Goal: Subscribe to service/newsletter

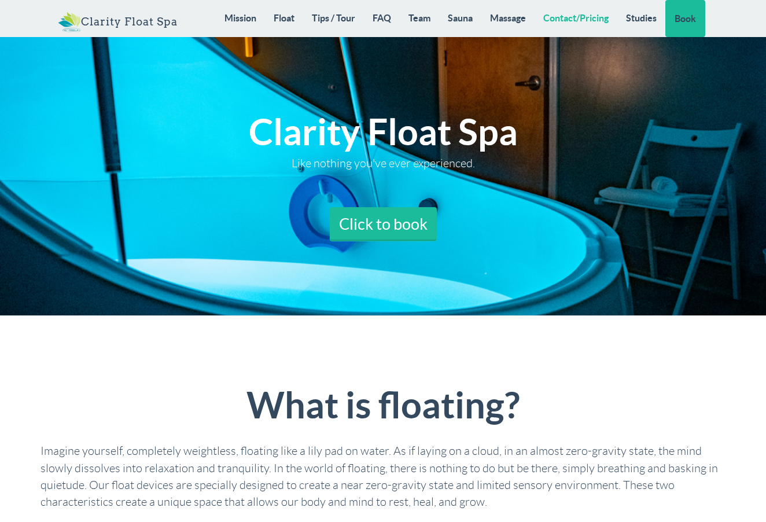
click at [578, 19] on link "Contact/Pricing" at bounding box center [576, 18] width 83 height 36
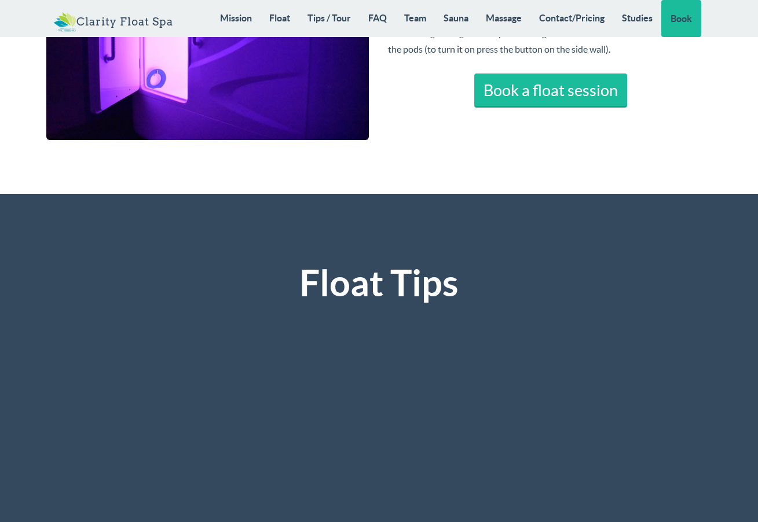
scroll to position [2344, 0]
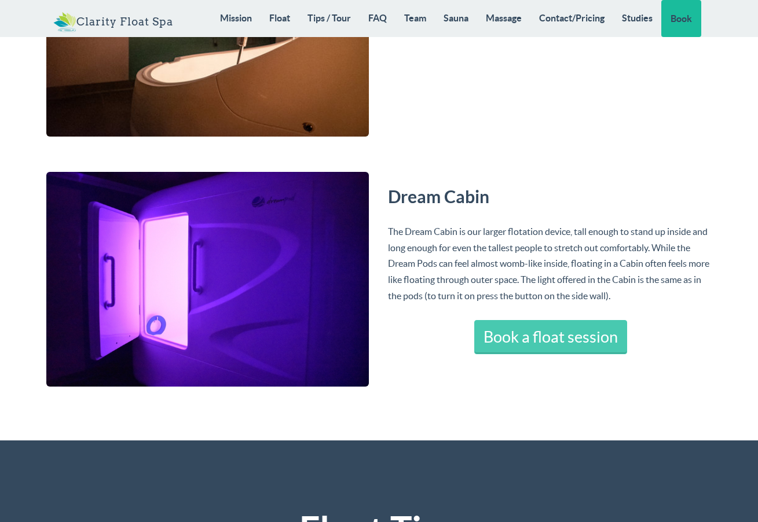
click at [559, 342] on link "Book a float session" at bounding box center [550, 337] width 153 height 35
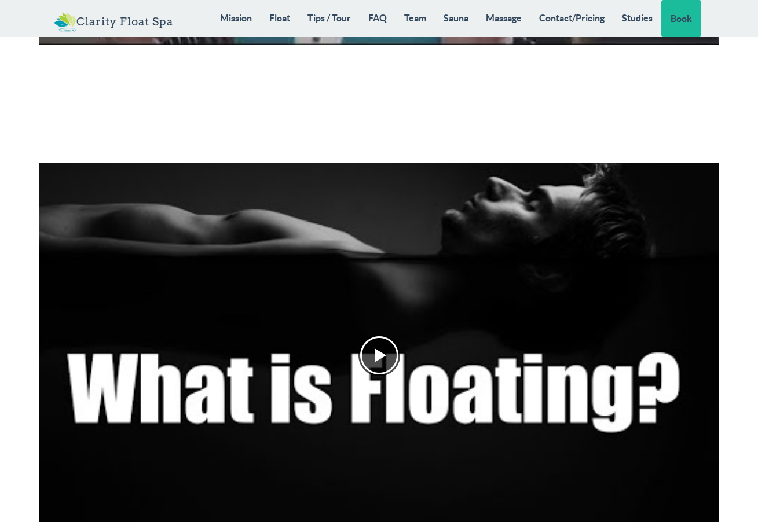
scroll to position [962, 0]
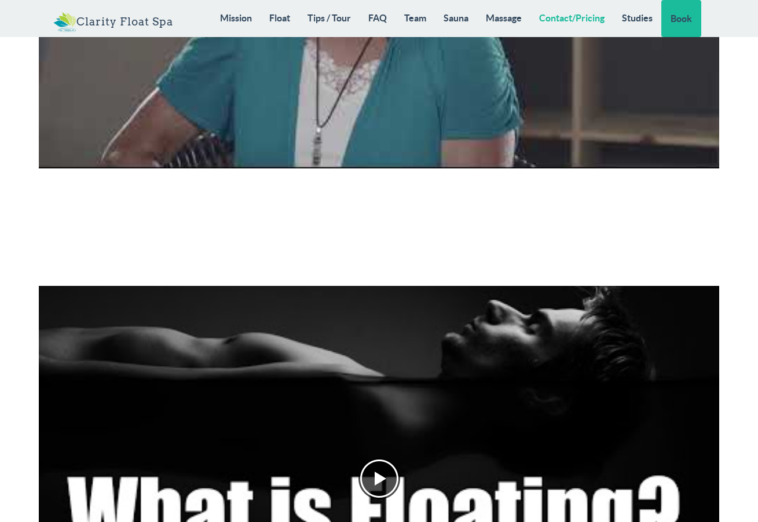
click at [607, 20] on link "Contact/Pricing" at bounding box center [571, 18] width 83 height 36
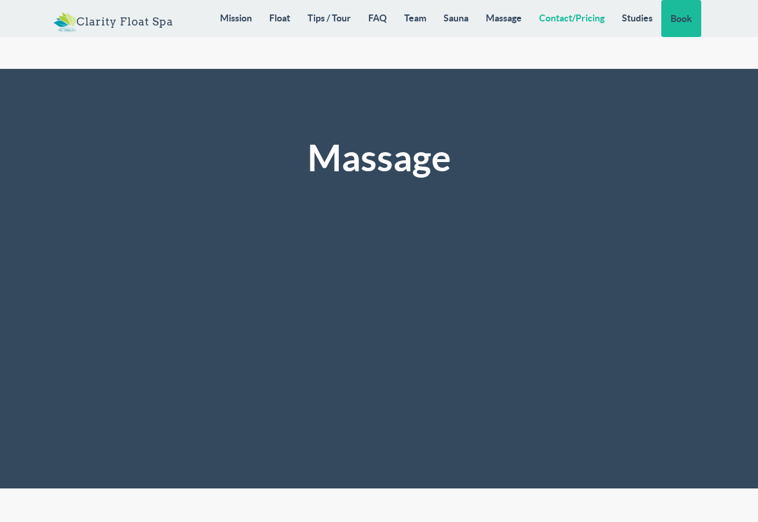
scroll to position [9225, 0]
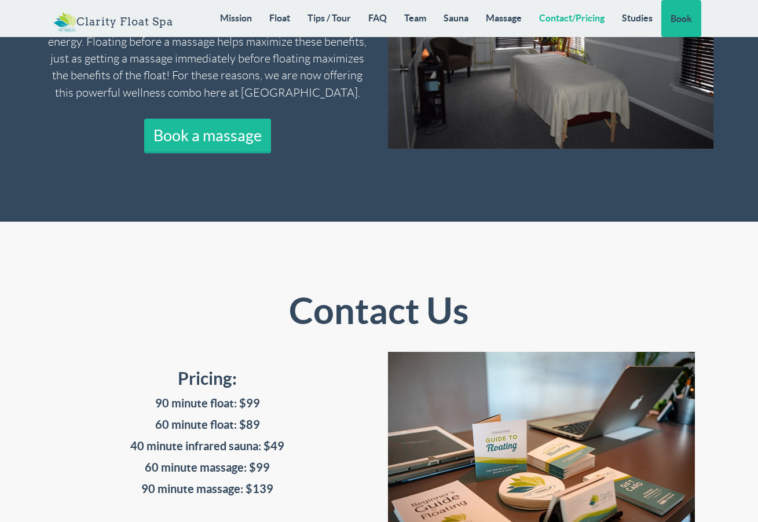
click at [599, 16] on link "Contact/Pricing" at bounding box center [571, 18] width 83 height 36
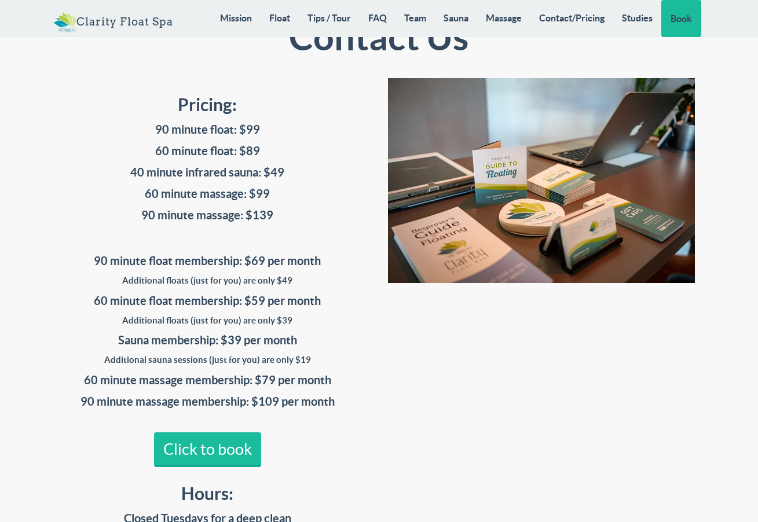
scroll to position [9623, 0]
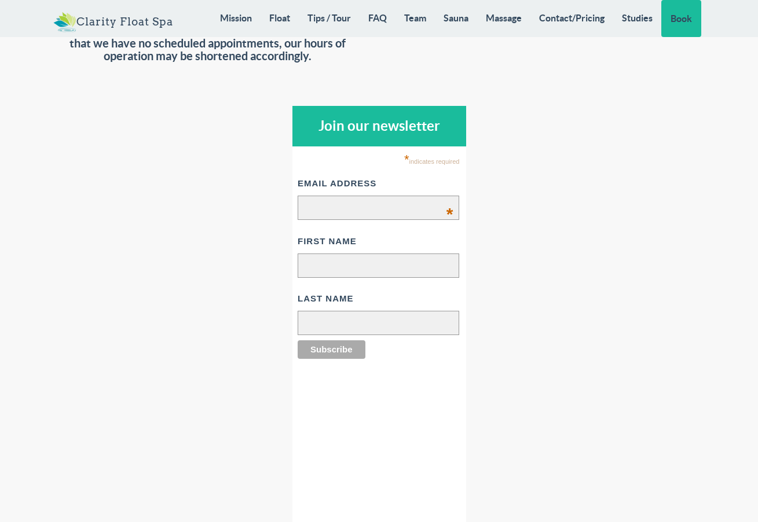
scroll to position [9940, 0]
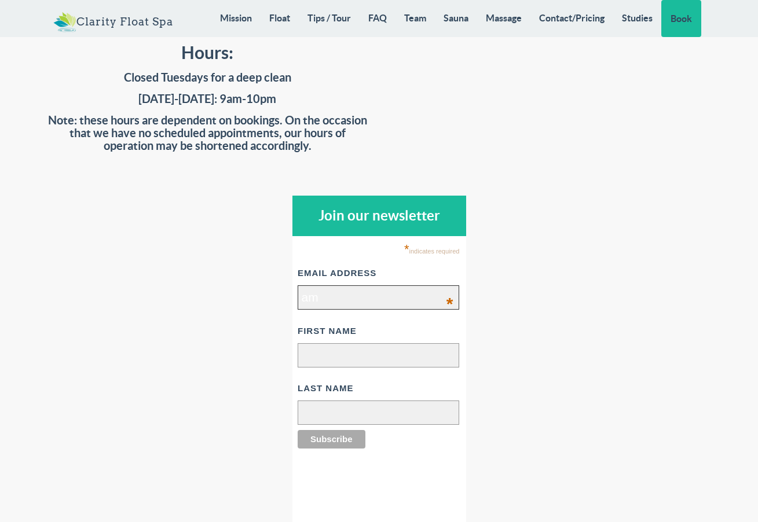
type input "a"
type input "jammiepritchard24@gmail.com"
type input "Jammie"
type input "Pritchard"
click at [317, 430] on input "Subscribe" at bounding box center [332, 439] width 68 height 19
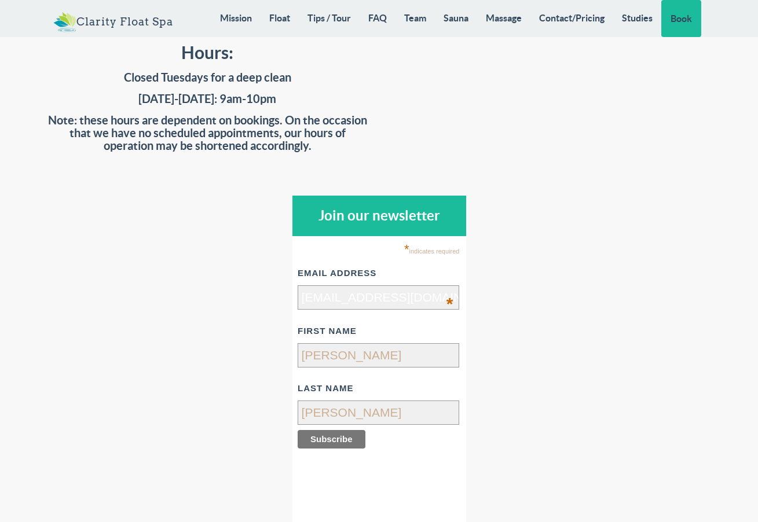
click at [346, 430] on input "Subscribe" at bounding box center [332, 439] width 68 height 19
click at [333, 430] on input "Subscribe" at bounding box center [332, 439] width 68 height 19
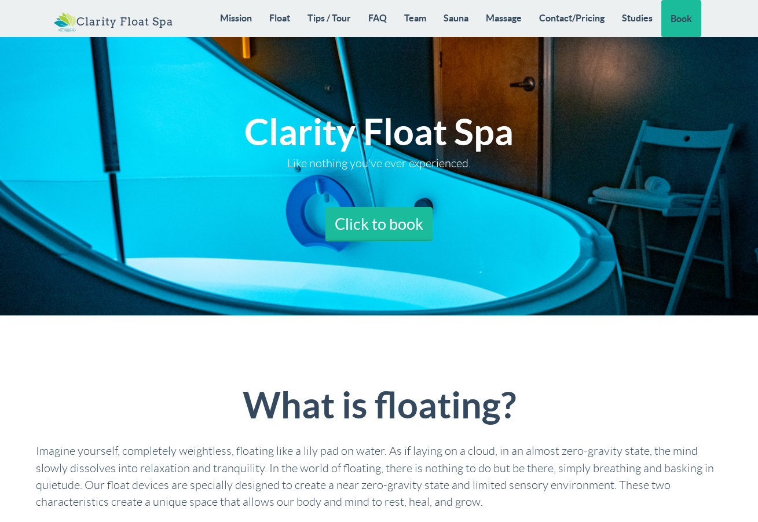
drag, startPoint x: 762, startPoint y: 14, endPoint x: 757, endPoint y: 196, distance: 181.9
click at [755, 215] on body "Toggle navigation Clarity Float Spa Mission Float Tips / Tour FAQ Team Sauna Ma…" at bounding box center [379, 261] width 758 height 522
click at [585, 17] on link "Contact/Pricing" at bounding box center [571, 18] width 83 height 36
